Goal: Transaction & Acquisition: Purchase product/service

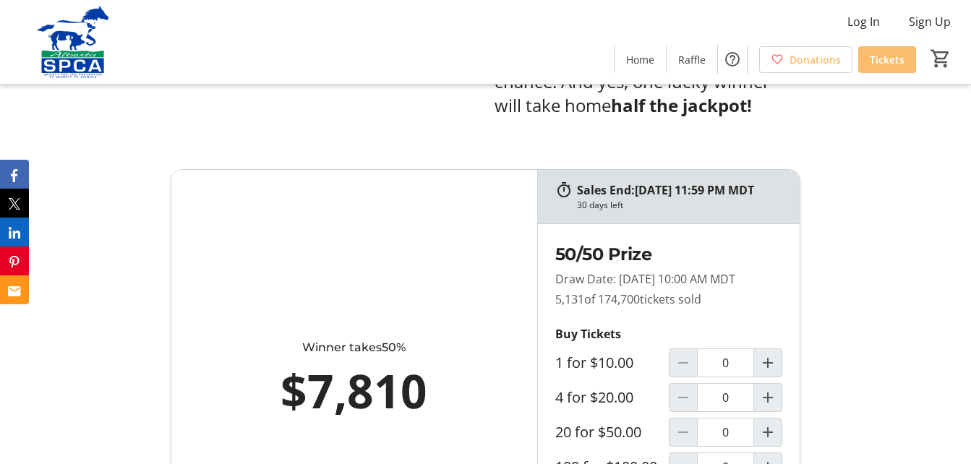
scroll to position [857, 0]
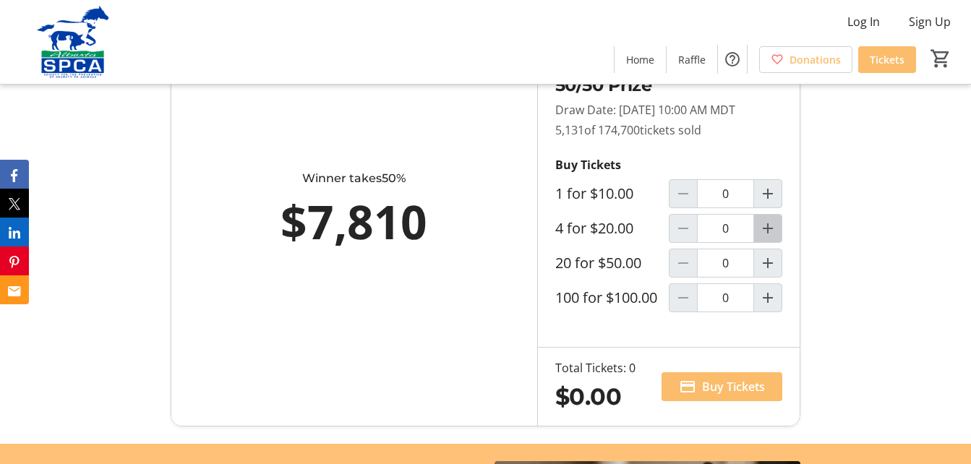
click at [769, 237] on mat-icon "Increment by one" at bounding box center [767, 228] width 17 height 17
type input "1"
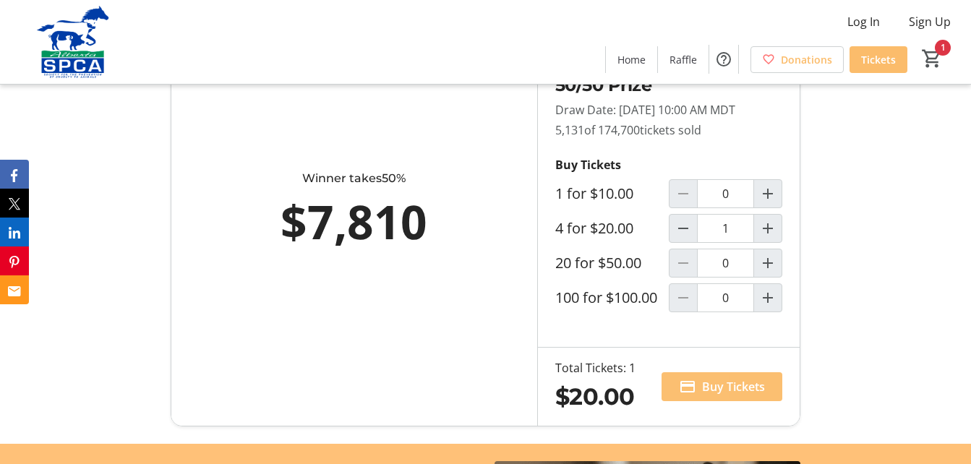
click at [721, 395] on span "Buy Tickets" at bounding box center [733, 386] width 63 height 17
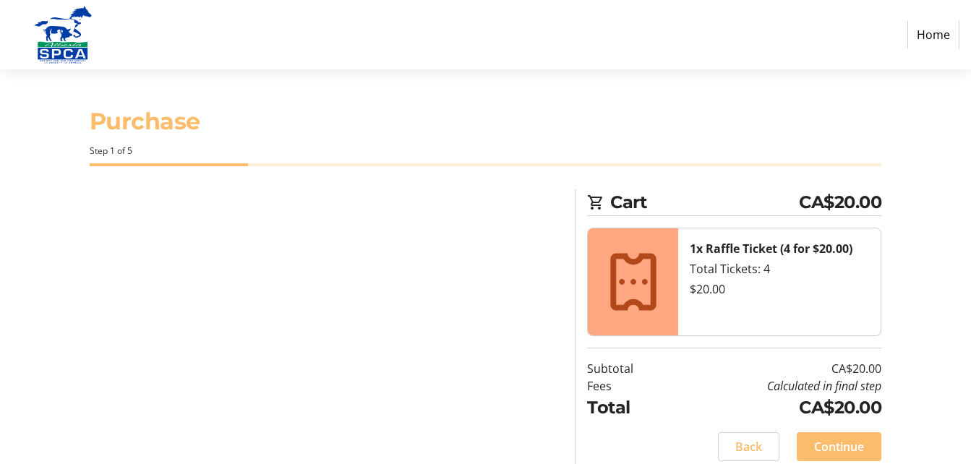
select select "CA"
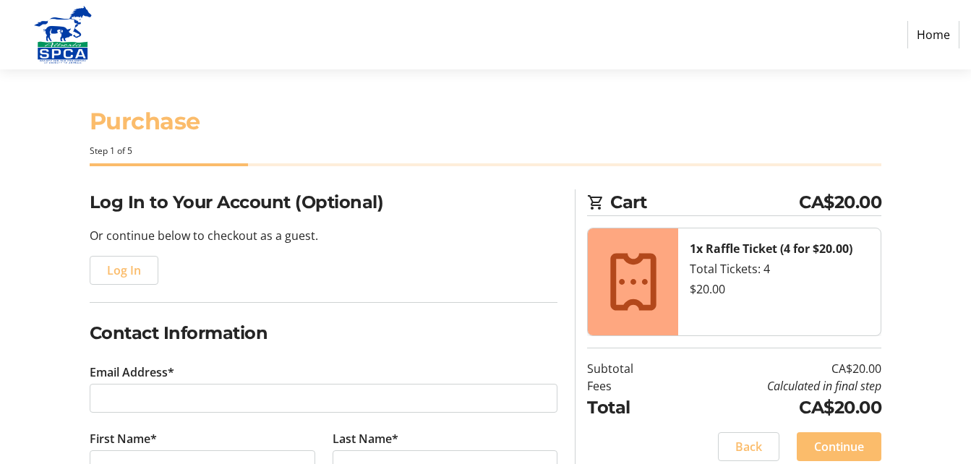
scroll to position [124, 0]
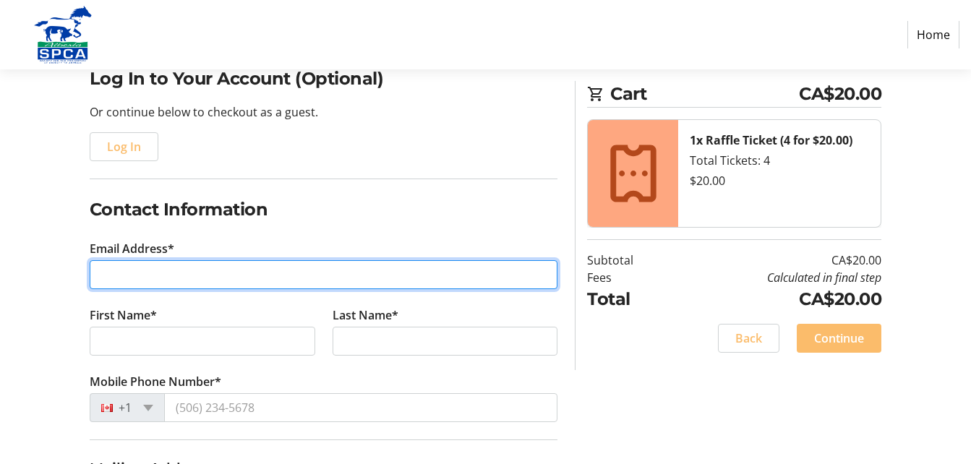
click at [246, 272] on input "Email Address*" at bounding box center [324, 274] width 468 height 29
type input "[EMAIL_ADDRESS][DOMAIN_NAME]"
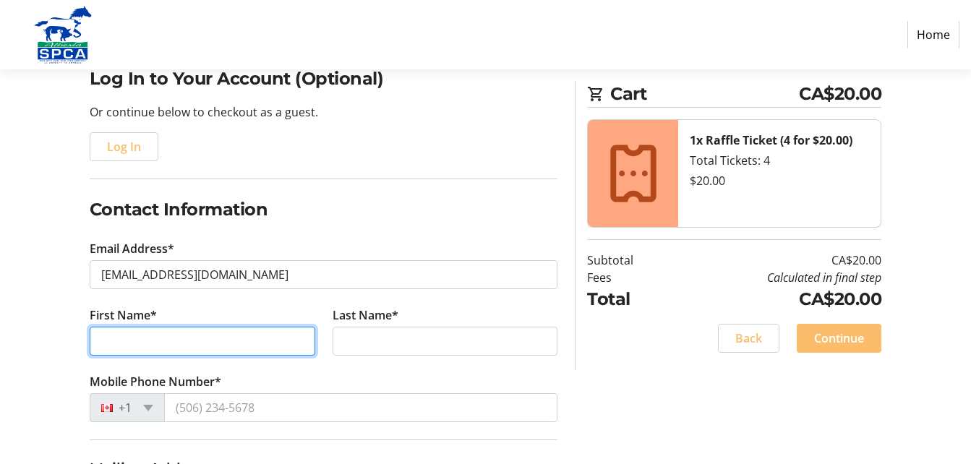
type input "Ray & [PERSON_NAME] [PERSON_NAME]"
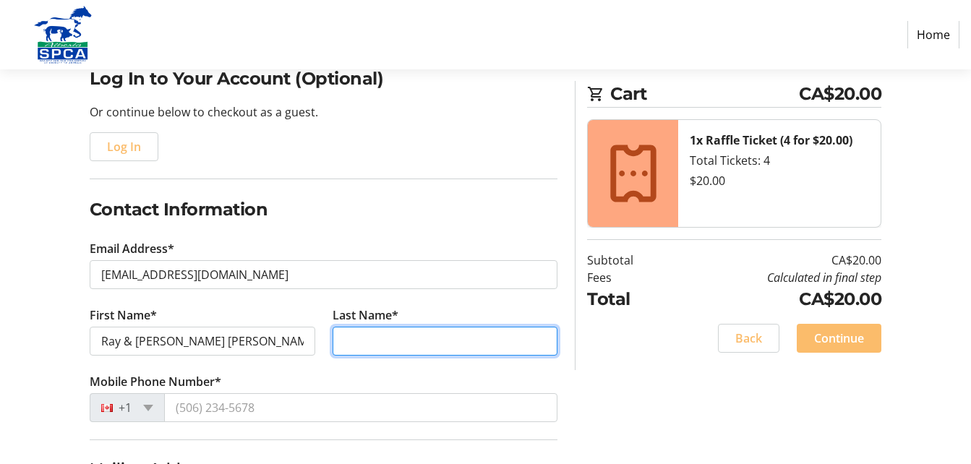
type input "Drisdelle"
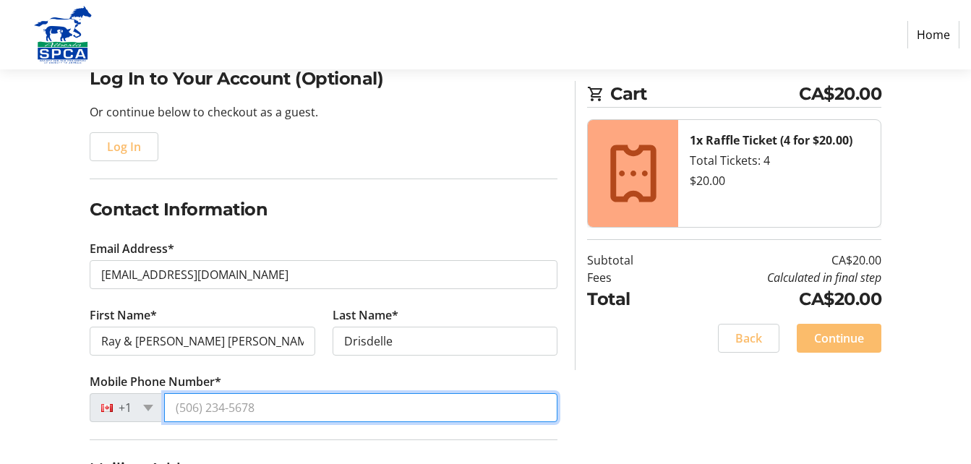
type input "[PHONE_NUMBER]"
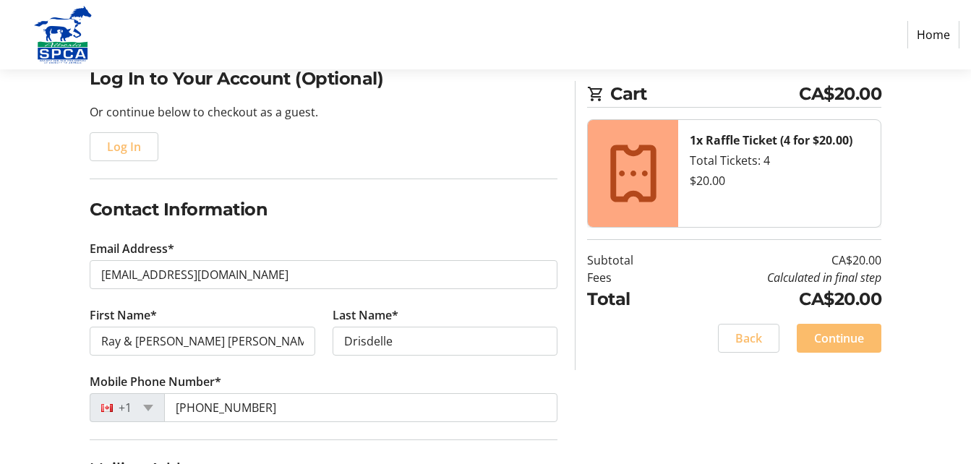
type input "11 Whitehall Cres"
type input "Cr"
type input "St. [PERSON_NAME]"
select select "AB"
type input "T8N 3G3"
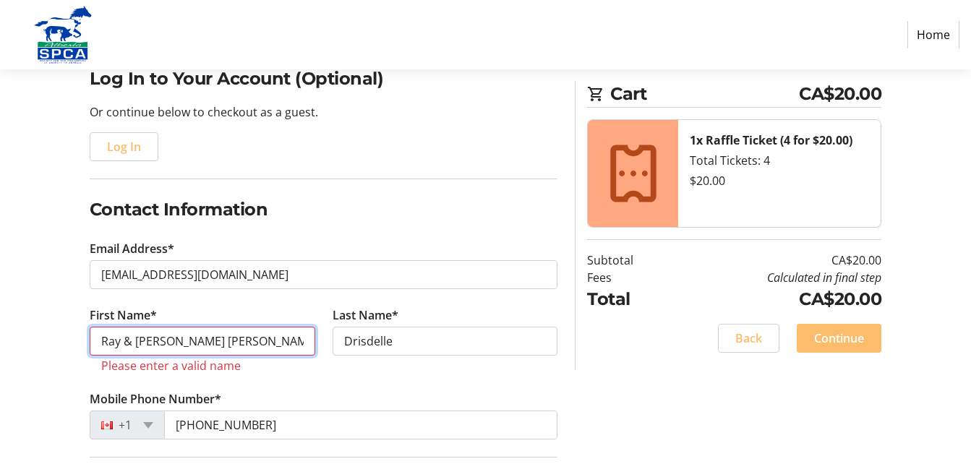
click at [237, 348] on input "Ray & [PERSON_NAME] [PERSON_NAME]" at bounding box center [203, 341] width 226 height 29
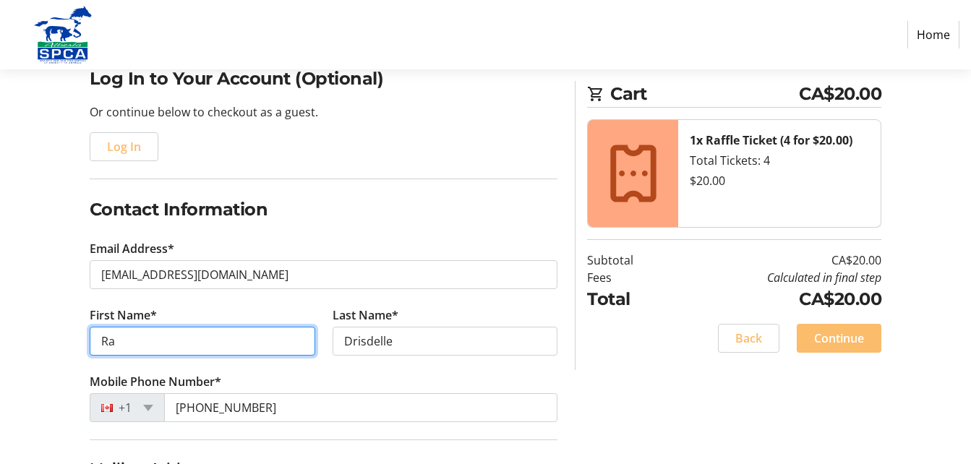
type input "R"
type input "[PERSON_NAME] Jo"
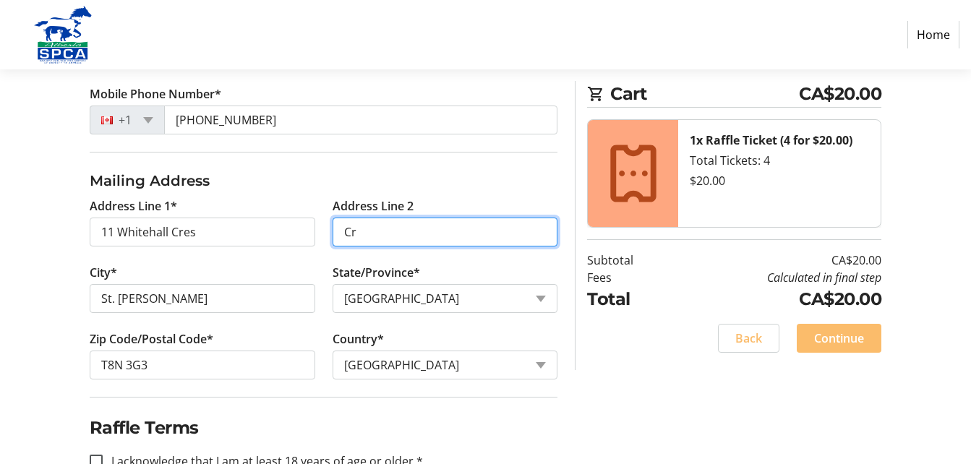
scroll to position [452, 0]
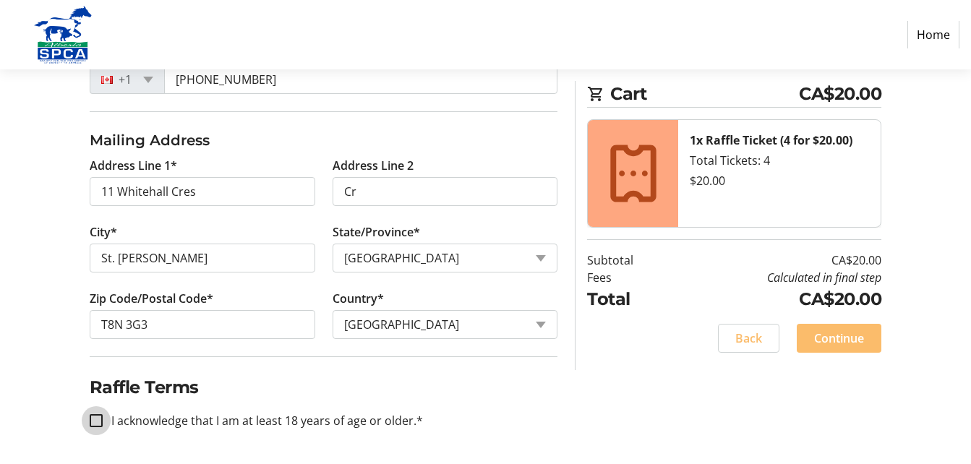
click at [93, 419] on input "I acknowledge that I am at least 18 years of age or older.*" at bounding box center [96, 420] width 13 height 13
checkbox input "true"
click at [846, 330] on span "Continue" at bounding box center [839, 338] width 50 height 17
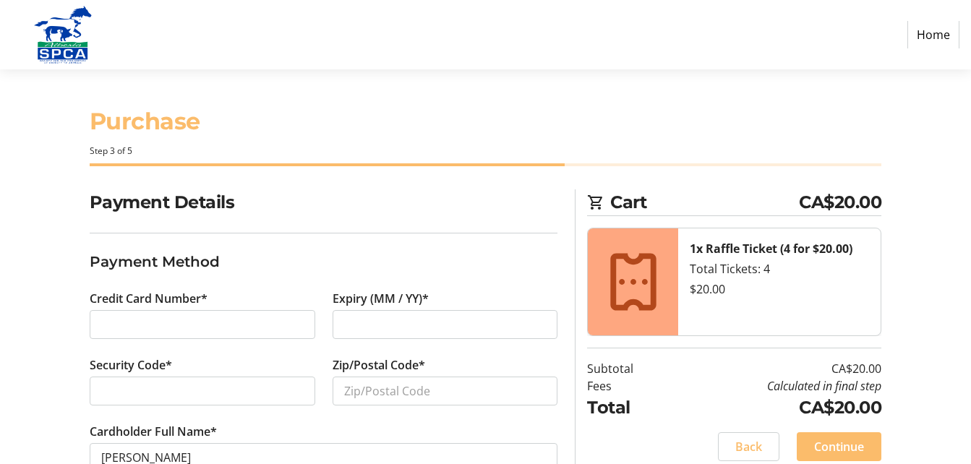
click at [241, 310] on div at bounding box center [203, 324] width 226 height 29
click at [343, 350] on div "Expiry (MM / YY)*" at bounding box center [445, 323] width 243 height 67
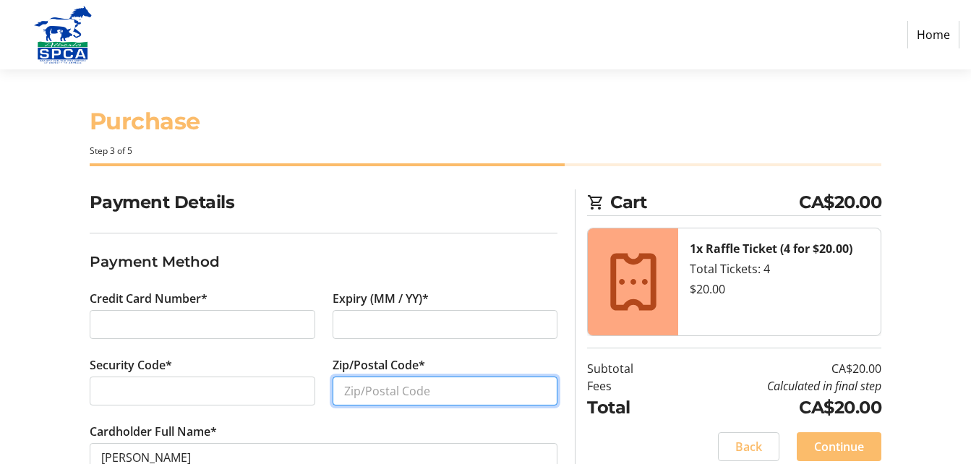
click at [409, 387] on input "Zip/Postal Code*" at bounding box center [446, 391] width 226 height 29
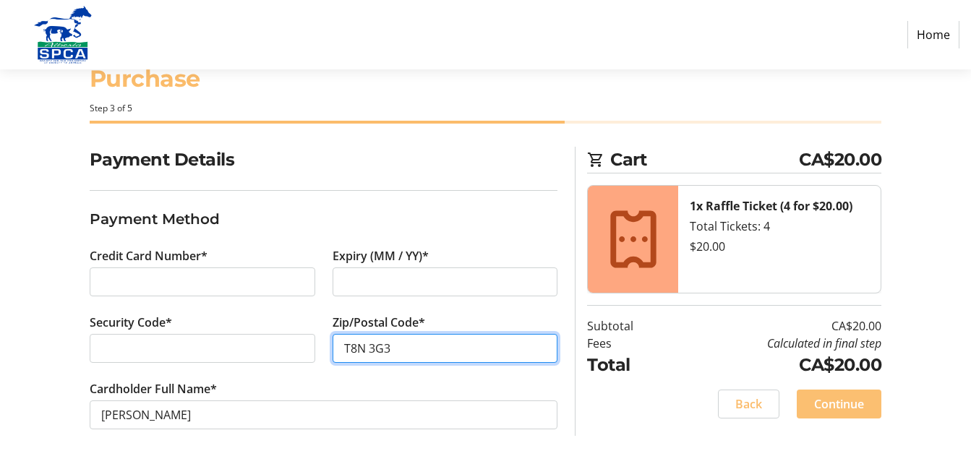
type input "T8N 3G3"
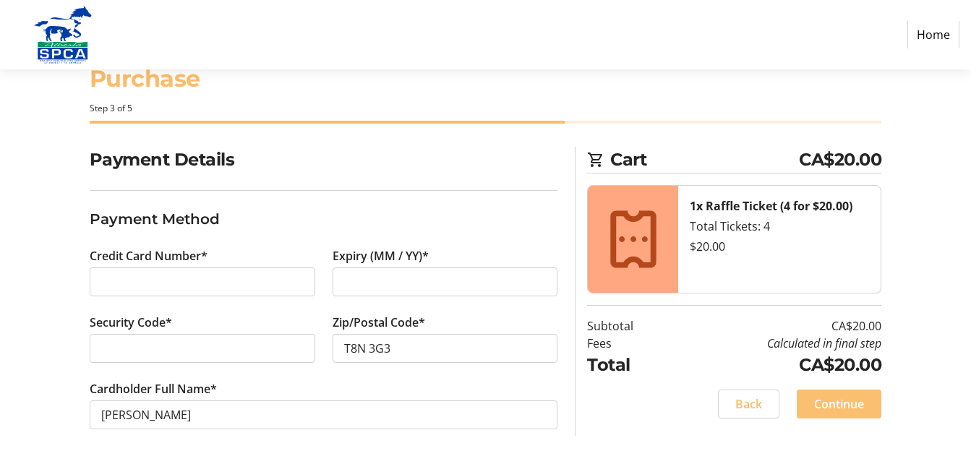
click at [843, 395] on span at bounding box center [839, 404] width 85 height 35
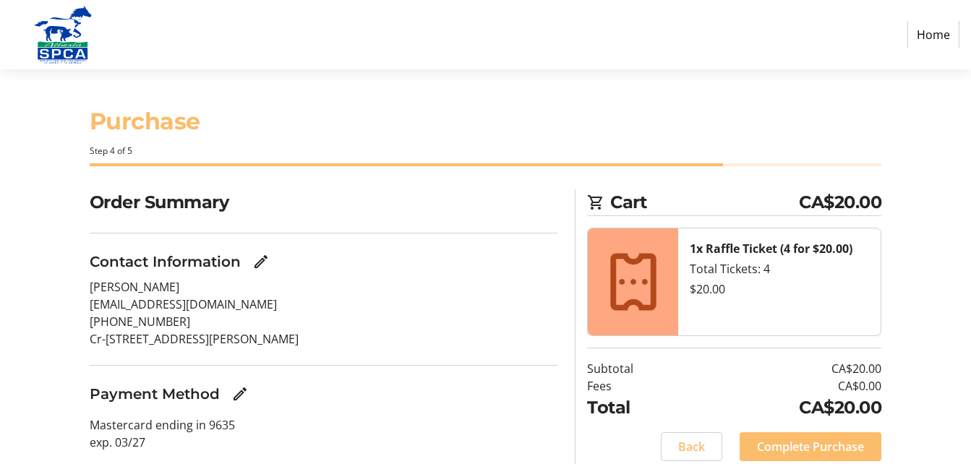
scroll to position [52, 0]
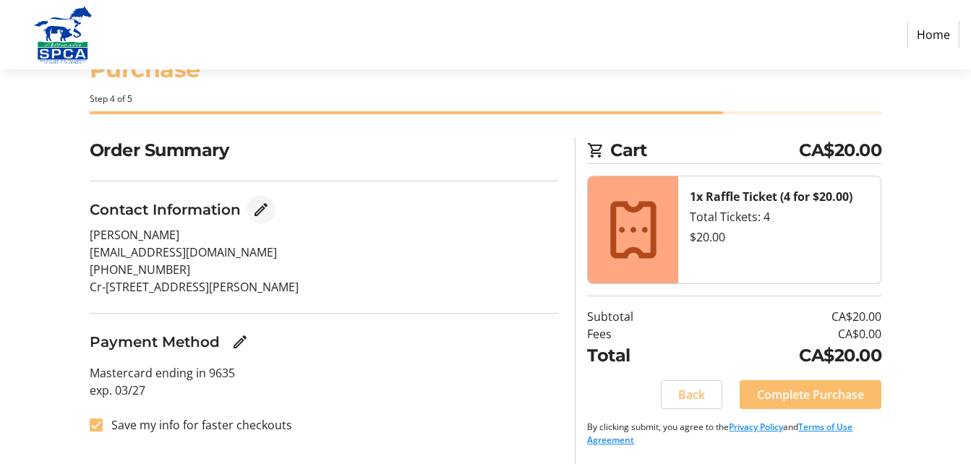
click at [262, 210] on mat-icon "Edit Contact Information" at bounding box center [260, 209] width 17 height 17
select select "AB"
select select "CA"
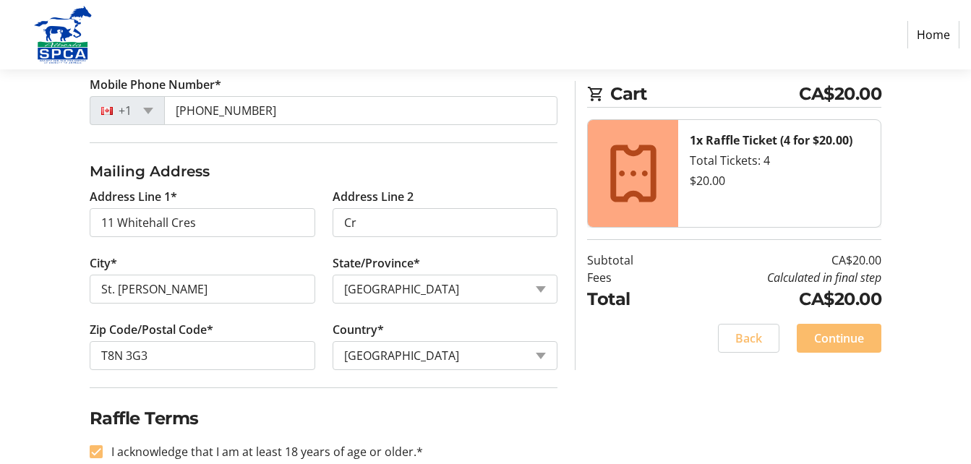
scroll to position [452, 0]
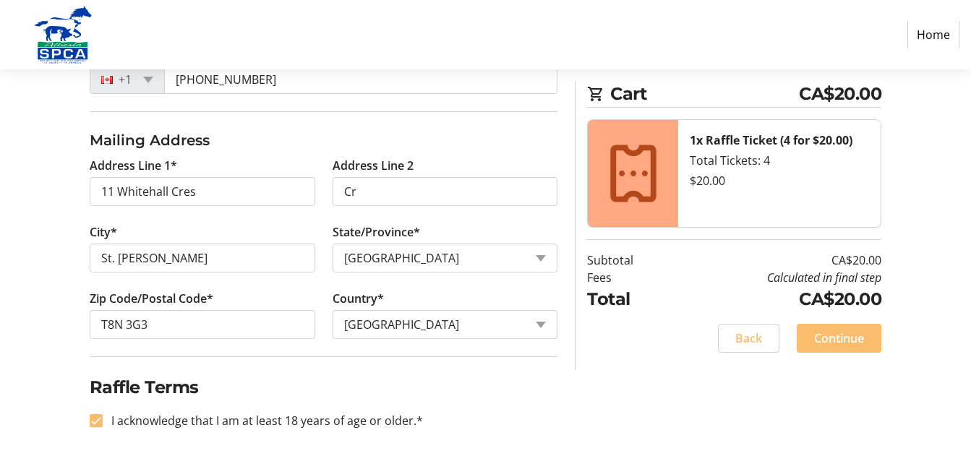
click at [284, 392] on h2 "Raffle Terms" at bounding box center [324, 387] width 468 height 26
click at [849, 332] on span "Continue" at bounding box center [839, 338] width 50 height 17
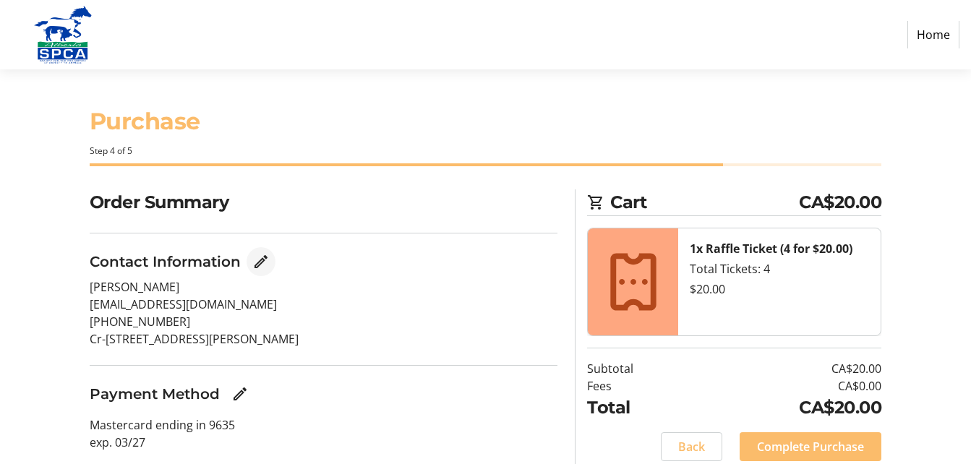
click at [258, 254] on mat-icon "Edit Contact Information" at bounding box center [260, 261] width 17 height 17
select select "AB"
select select "CA"
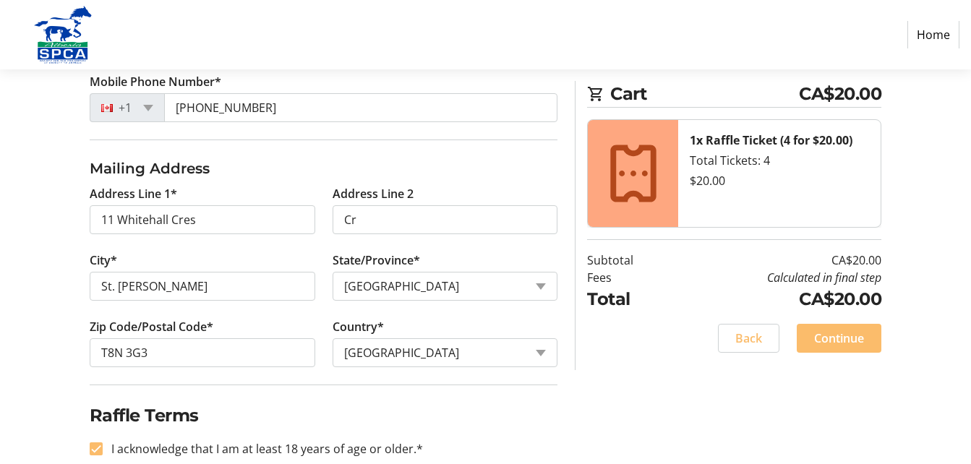
scroll to position [452, 0]
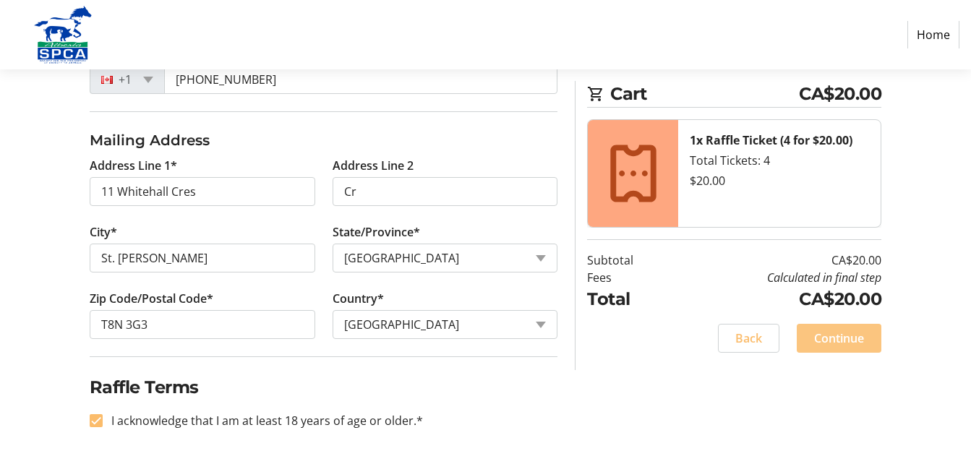
click at [846, 333] on span "Continue" at bounding box center [839, 338] width 50 height 17
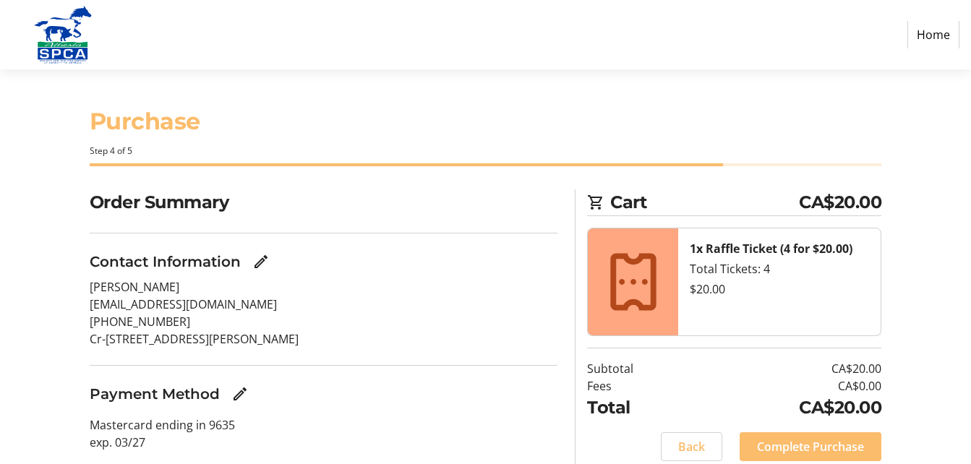
click at [101, 340] on p "Cr-[STREET_ADDRESS][PERSON_NAME]" at bounding box center [324, 338] width 468 height 17
click at [262, 253] on mat-icon "Edit Contact Information" at bounding box center [260, 261] width 17 height 17
select select "AB"
select select "CA"
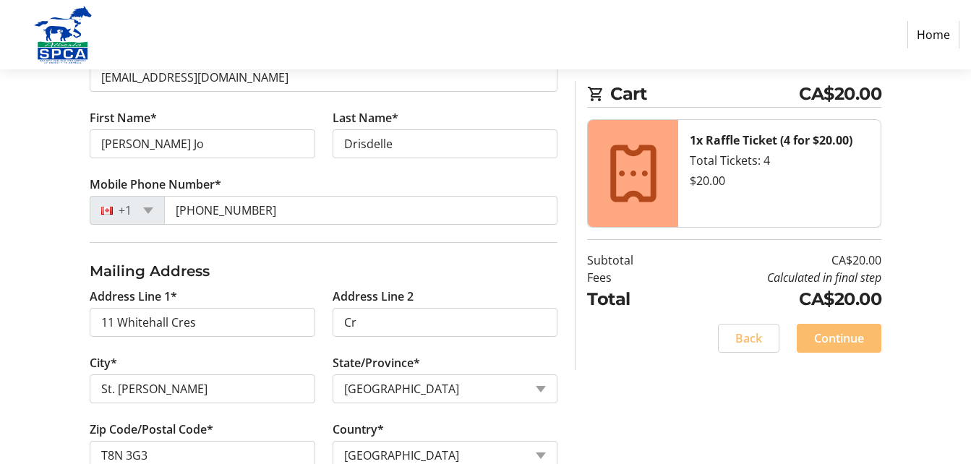
scroll to position [322, 0]
click at [401, 325] on input "Cr" at bounding box center [446, 321] width 226 height 29
type input "C"
click at [865, 335] on span at bounding box center [839, 338] width 85 height 35
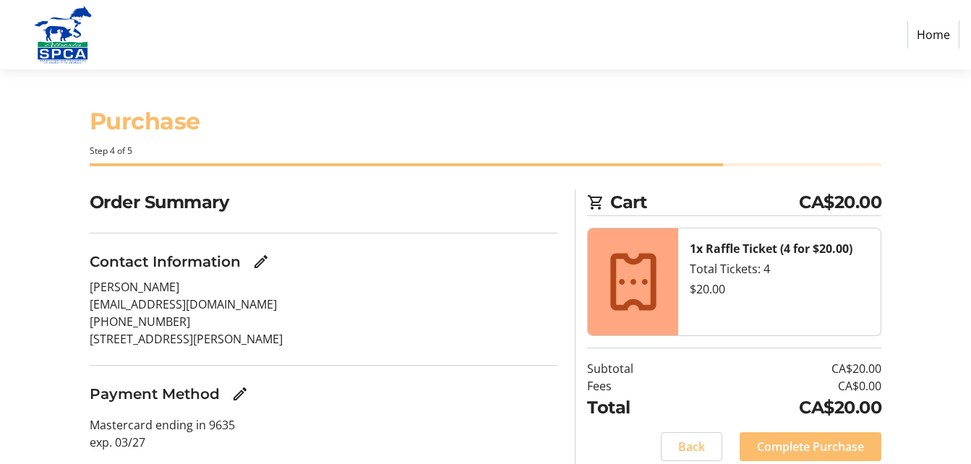
scroll to position [52, 0]
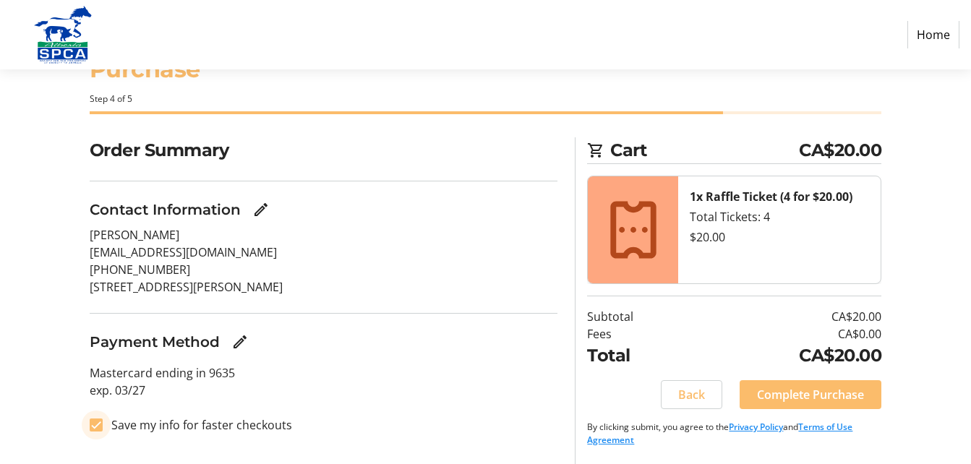
click at [96, 426] on input "Save my info for faster checkouts" at bounding box center [96, 425] width 13 height 13
checkbox input "false"
click at [776, 392] on span "Complete Purchase" at bounding box center [810, 394] width 107 height 17
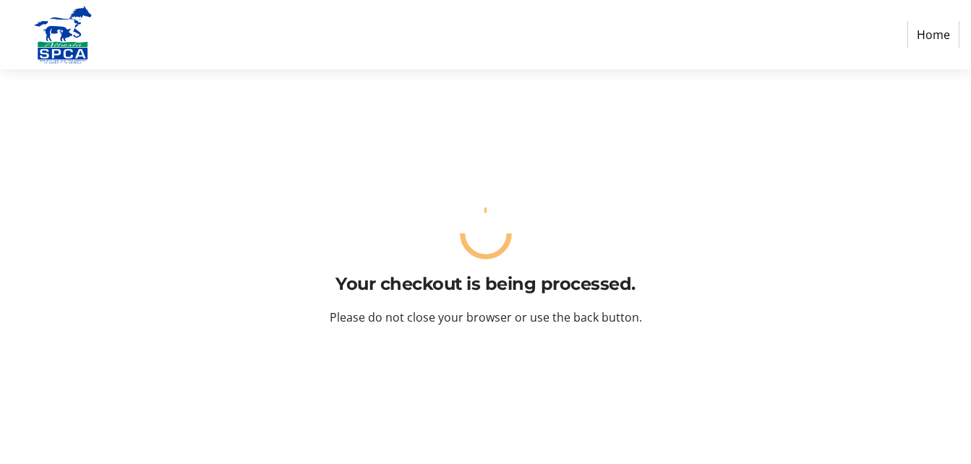
scroll to position [0, 0]
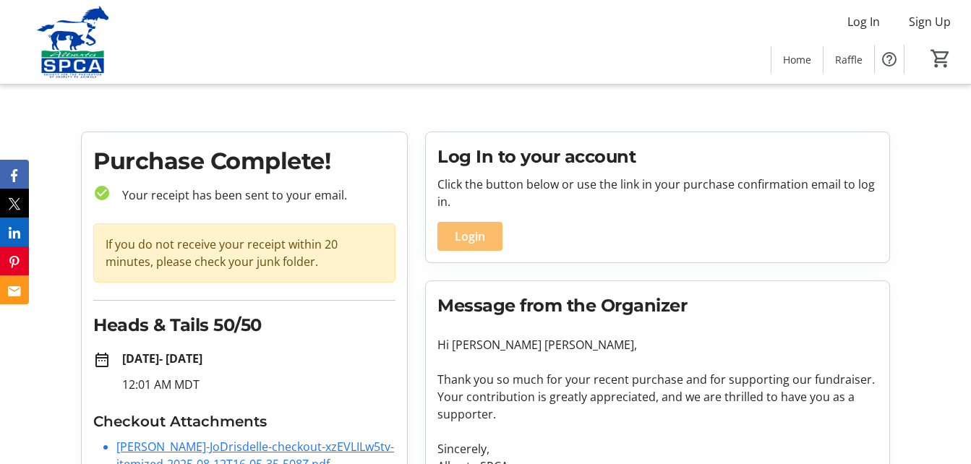
scroll to position [113, 0]
